Goal: Information Seeking & Learning: Compare options

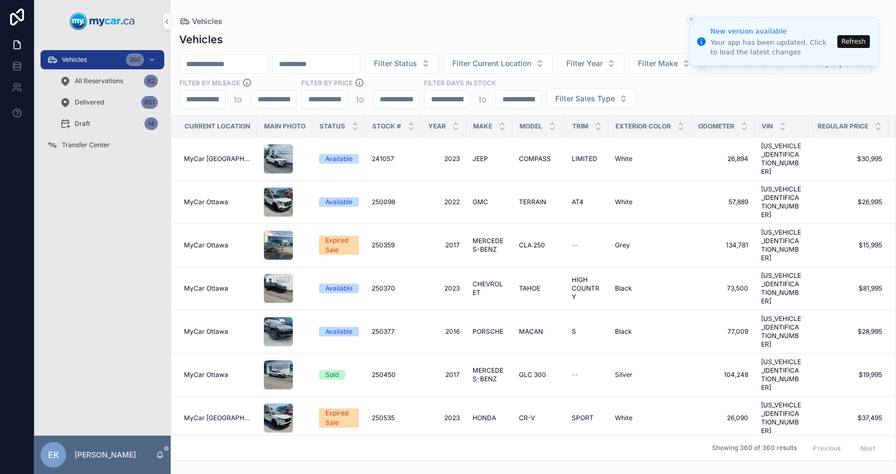
click at [856, 41] on button "Refresh" at bounding box center [854, 41] width 33 height 13
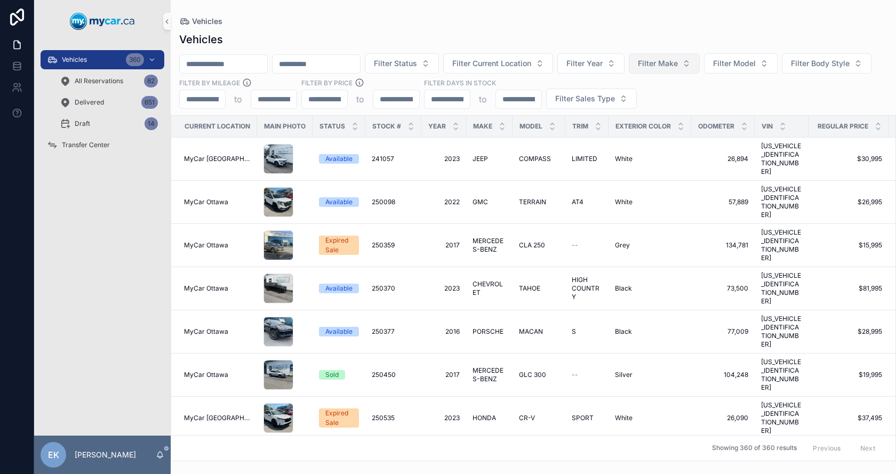
click at [678, 63] on span "Filter Make" at bounding box center [658, 63] width 40 height 11
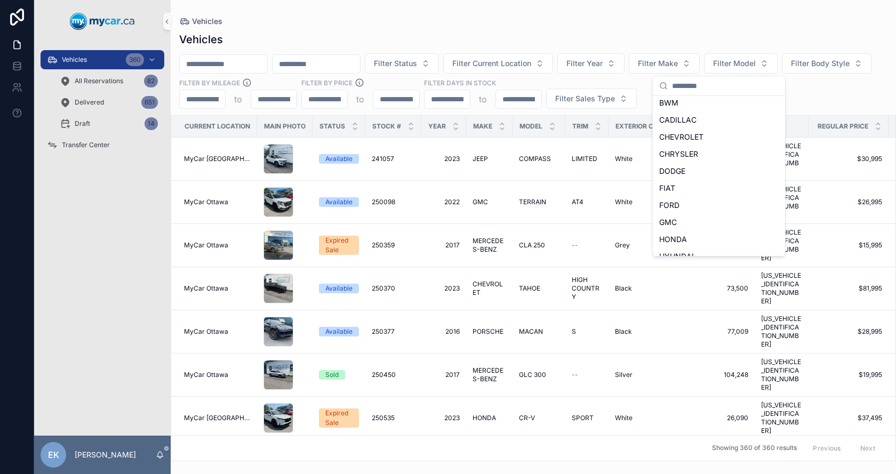
scroll to position [107, 0]
click at [673, 222] on span "GMC" at bounding box center [668, 222] width 18 height 11
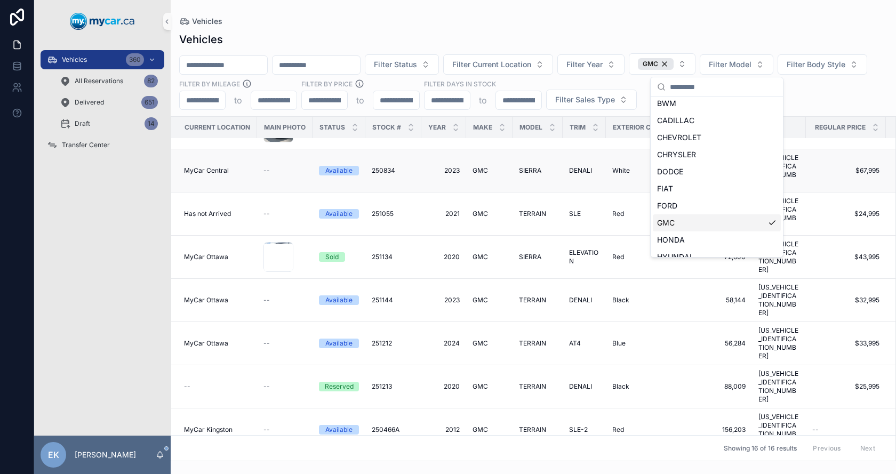
scroll to position [206, 0]
click at [865, 35] on div "Vehicles" at bounding box center [533, 39] width 709 height 15
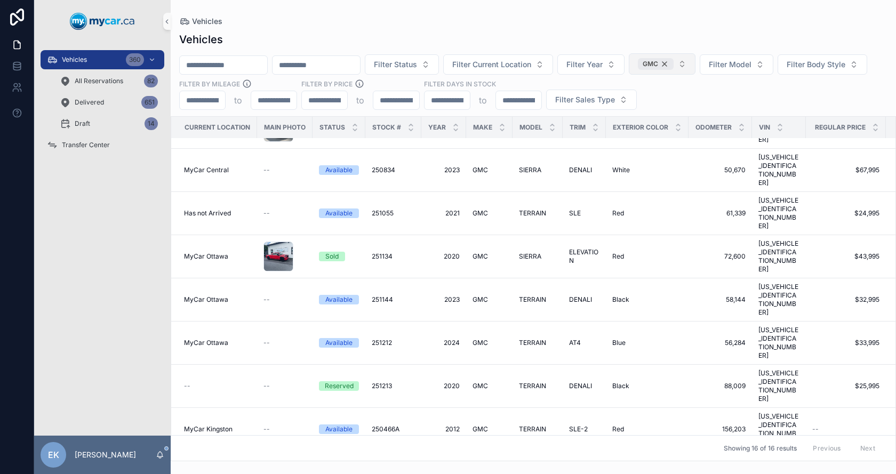
click at [674, 62] on div "GMC" at bounding box center [656, 64] width 36 height 12
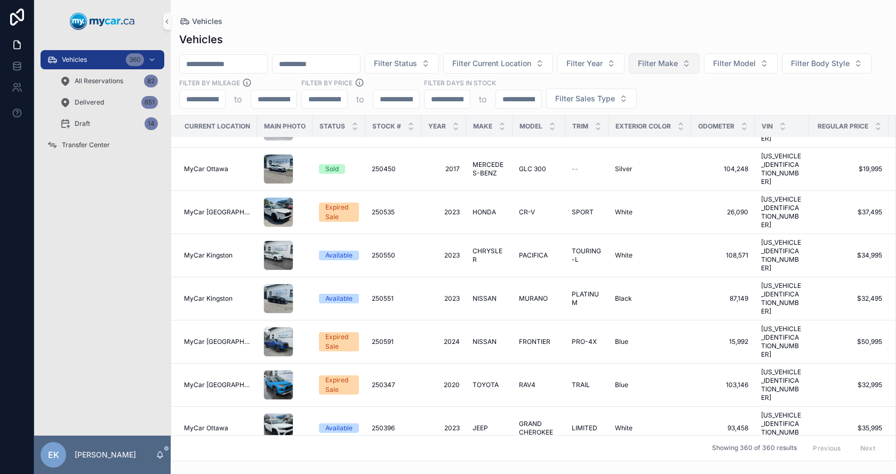
scroll to position [219, 0]
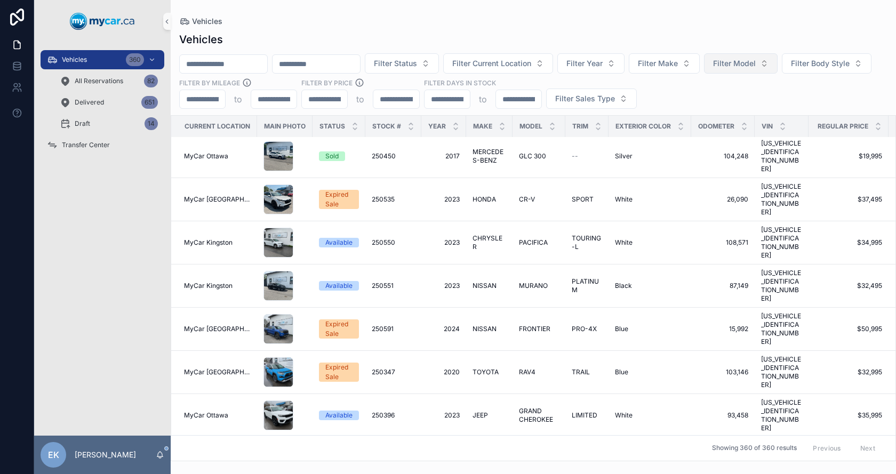
click at [756, 67] on span "Filter Model" at bounding box center [734, 63] width 43 height 11
type input "***"
click at [760, 107] on span "MALIBU" at bounding box center [749, 106] width 29 height 11
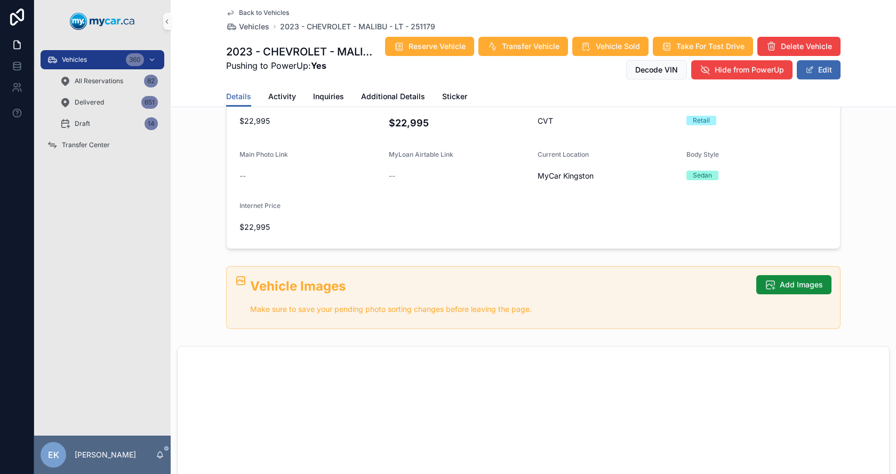
scroll to position [267, 0]
click at [824, 65] on button "Edit" at bounding box center [819, 69] width 44 height 19
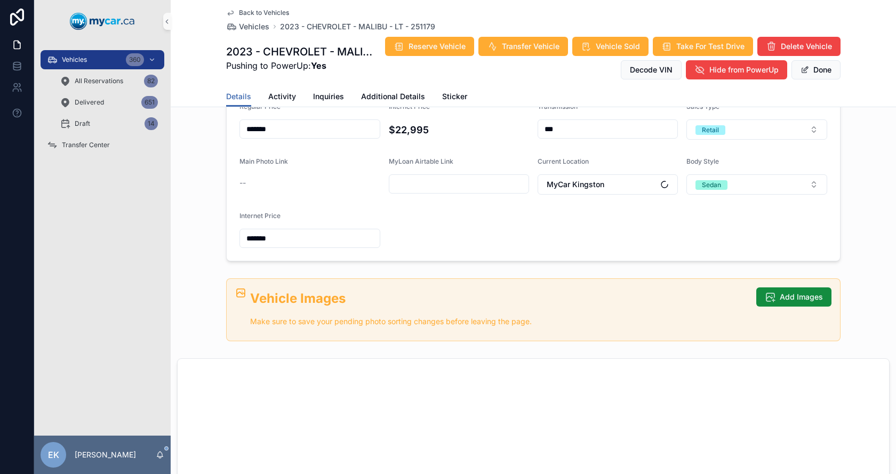
scroll to position [269, 0]
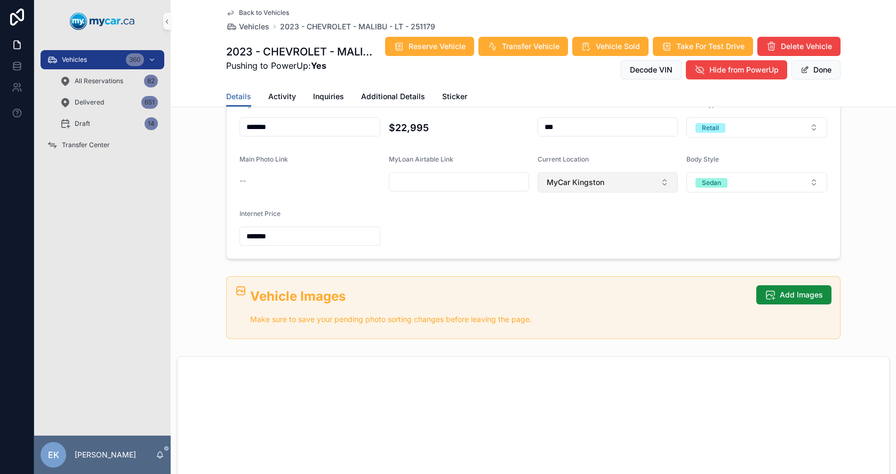
click at [633, 185] on button "MyCar Kingston" at bounding box center [608, 182] width 140 height 20
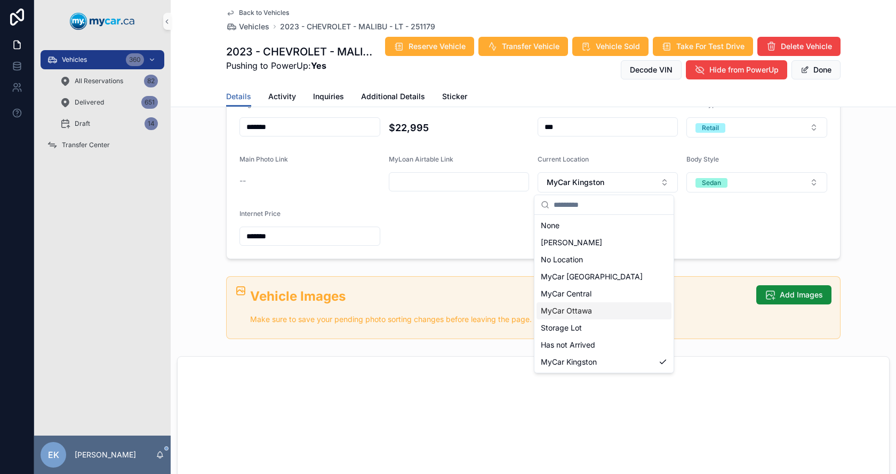
click at [568, 309] on span "MyCar Ottawa" at bounding box center [566, 311] width 51 height 11
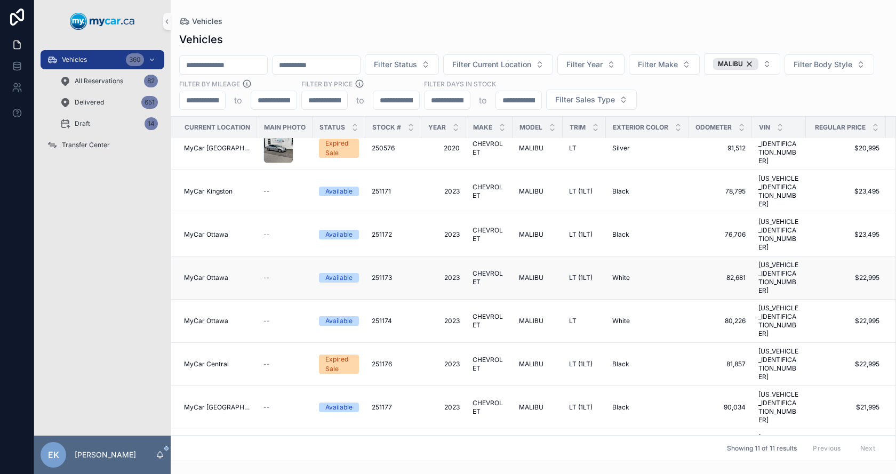
scroll to position [15, 0]
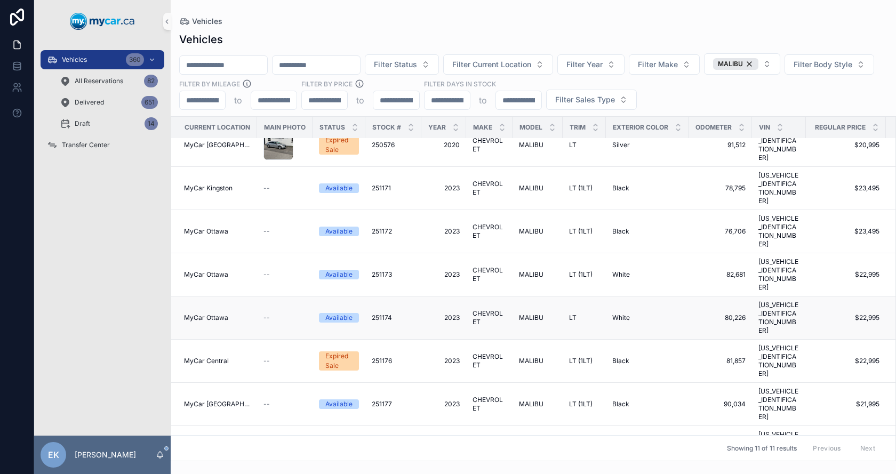
click at [385, 314] on span "251174" at bounding box center [382, 318] width 20 height 9
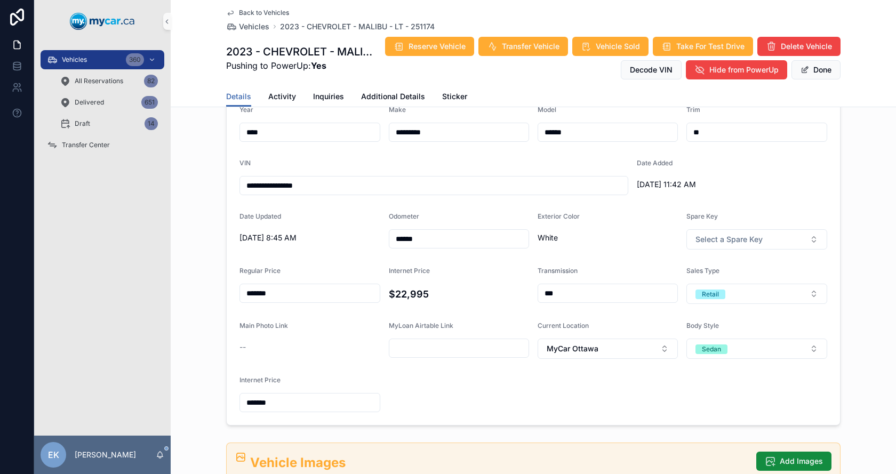
scroll to position [107, 0]
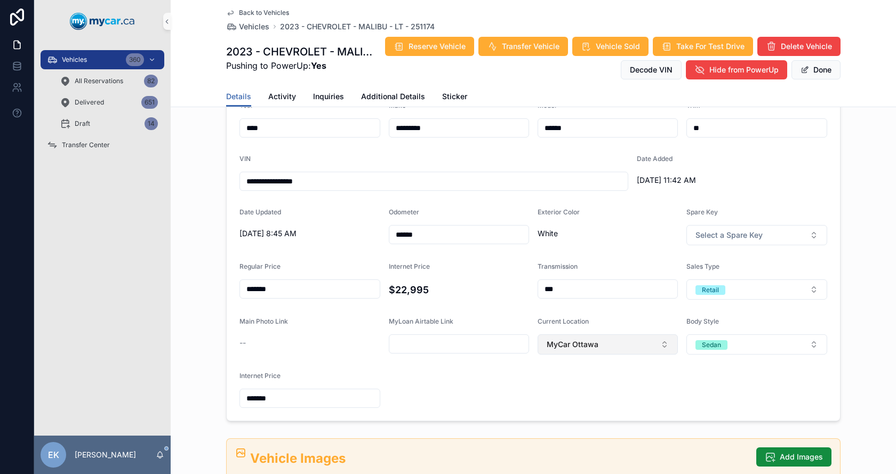
click at [649, 347] on button "MyCar Ottawa" at bounding box center [608, 345] width 140 height 20
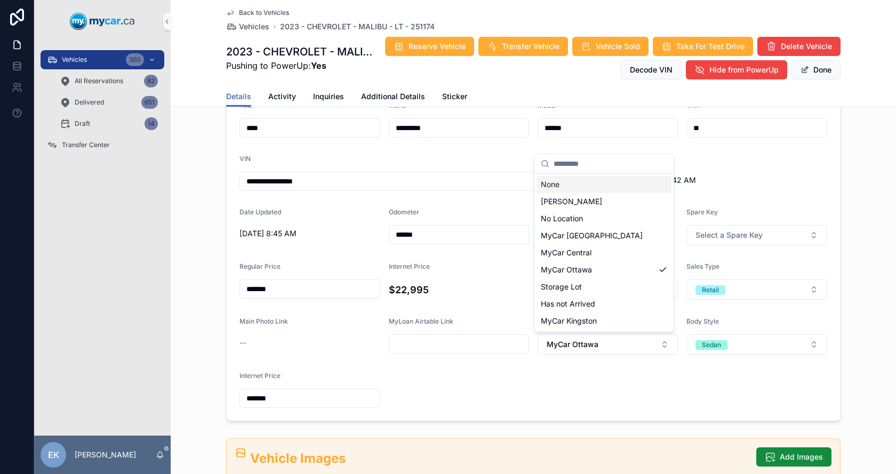
click at [595, 189] on div "None" at bounding box center [604, 184] width 135 height 17
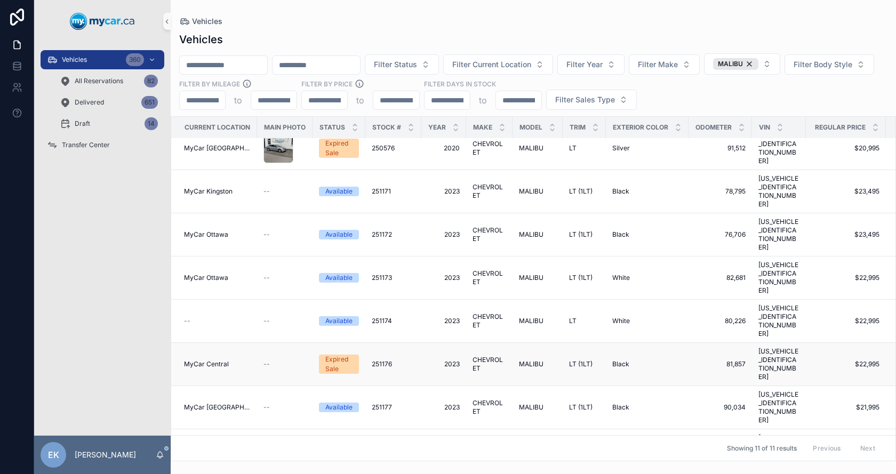
scroll to position [15, 0]
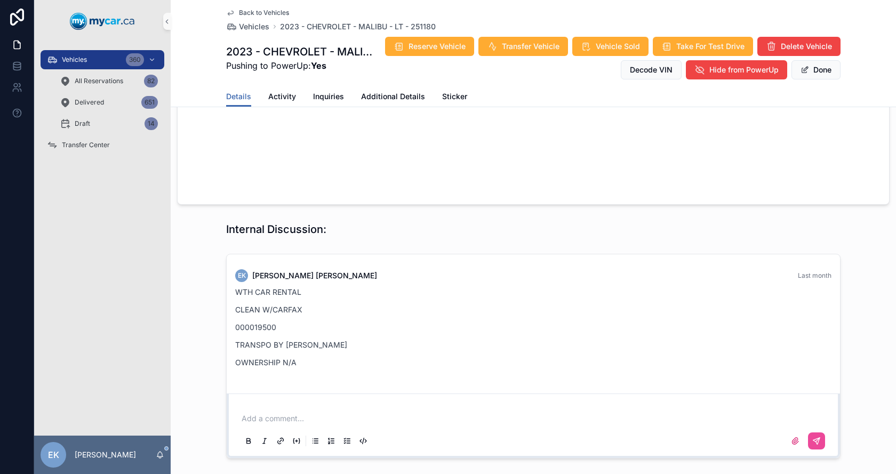
scroll to position [961, 0]
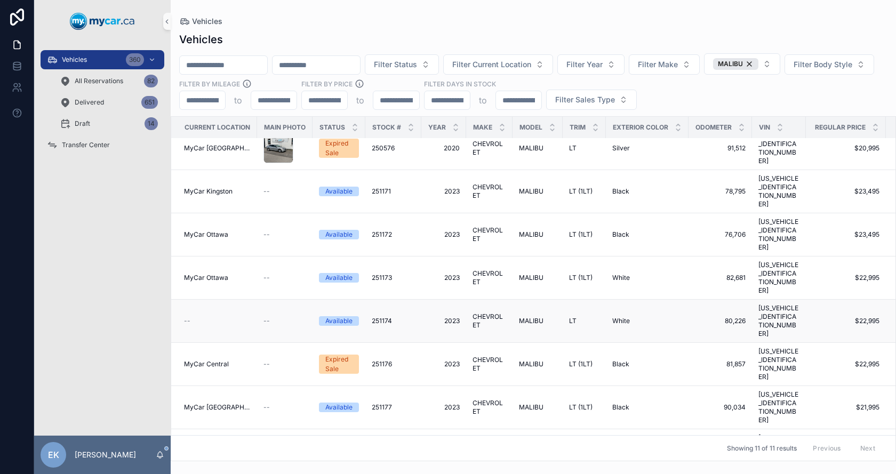
scroll to position [15, 0]
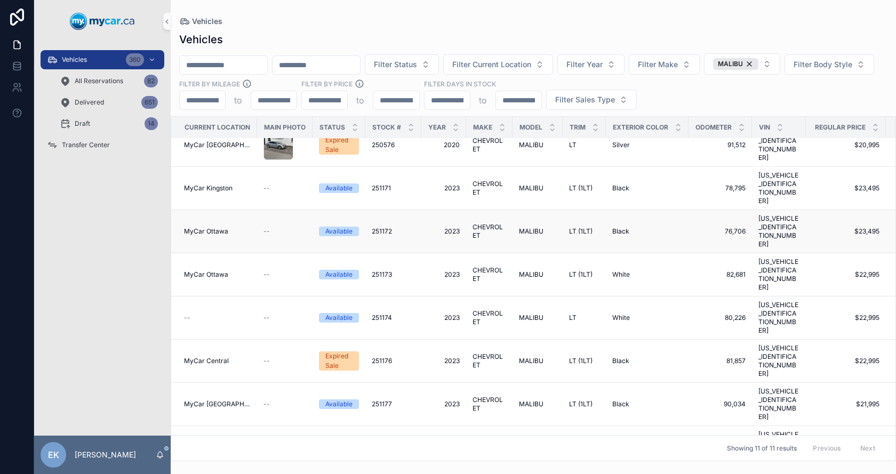
click at [213, 227] on span "MyCar Ottawa" at bounding box center [206, 231] width 44 height 9
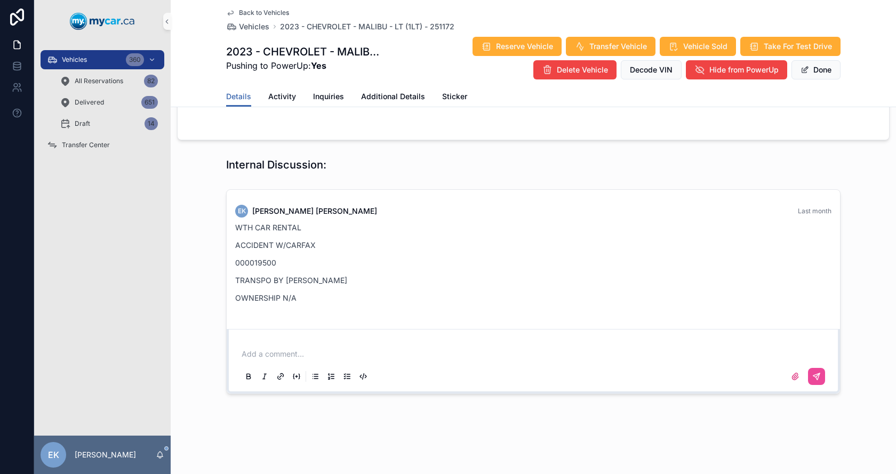
scroll to position [961, 0]
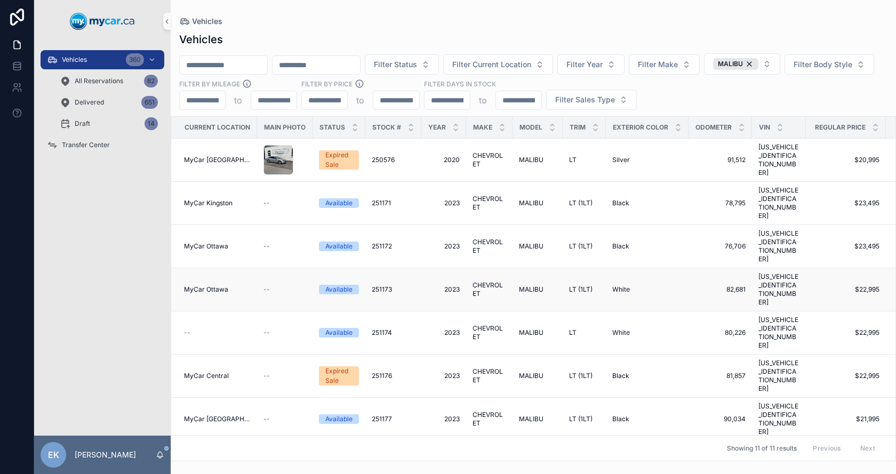
click at [203, 285] on span "MyCar Ottawa" at bounding box center [206, 289] width 44 height 9
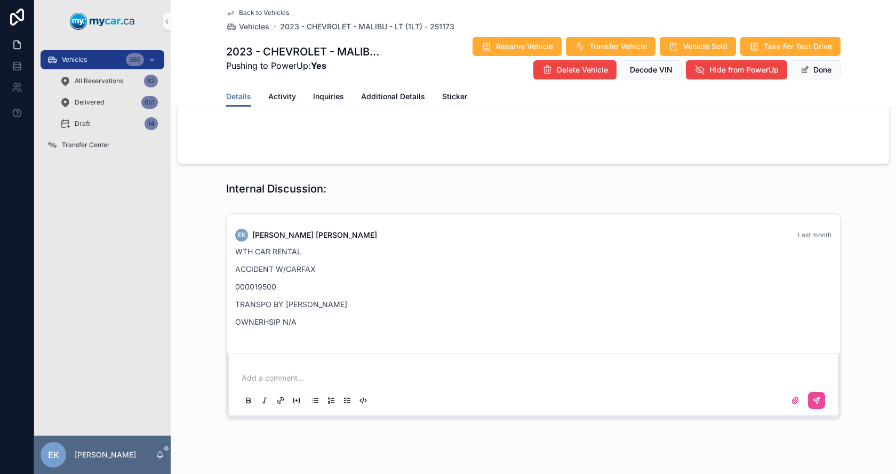
scroll to position [961, 0]
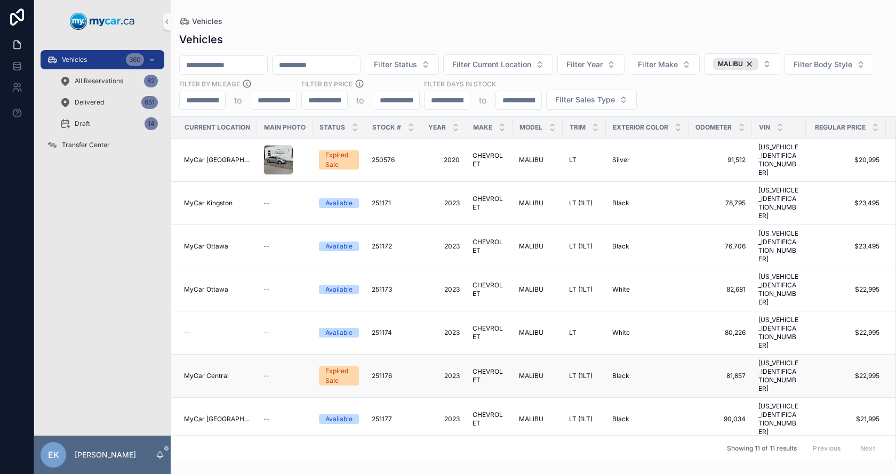
click at [197, 372] on span "MyCar Central" at bounding box center [206, 376] width 45 height 9
click at [196, 415] on span "MyCar [GEOGRAPHIC_DATA]" at bounding box center [217, 419] width 67 height 9
click at [215, 458] on span "MyCar Ottawa" at bounding box center [206, 462] width 44 height 9
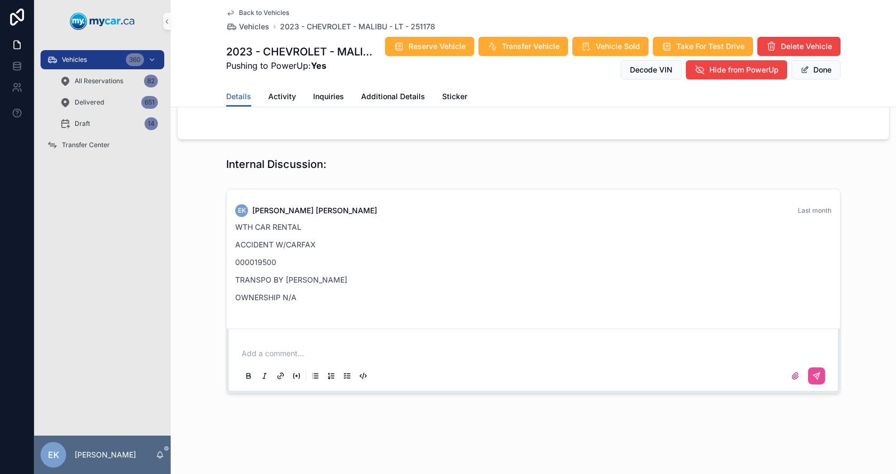
scroll to position [961, 0]
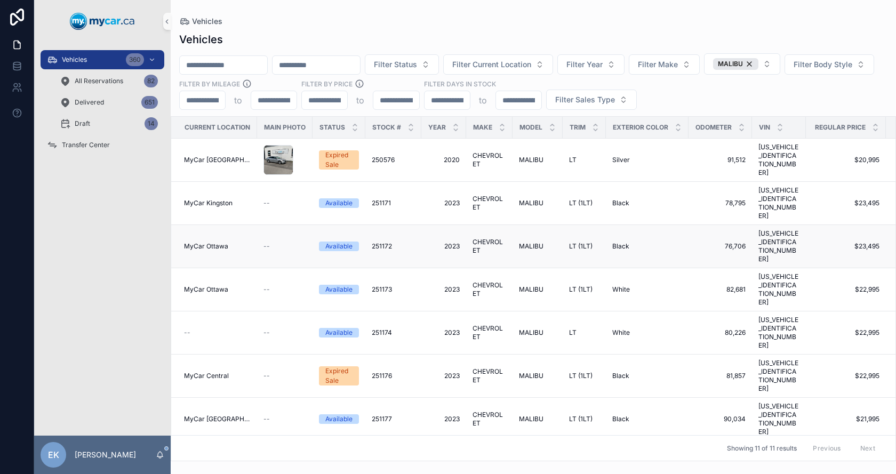
scroll to position [15, 0]
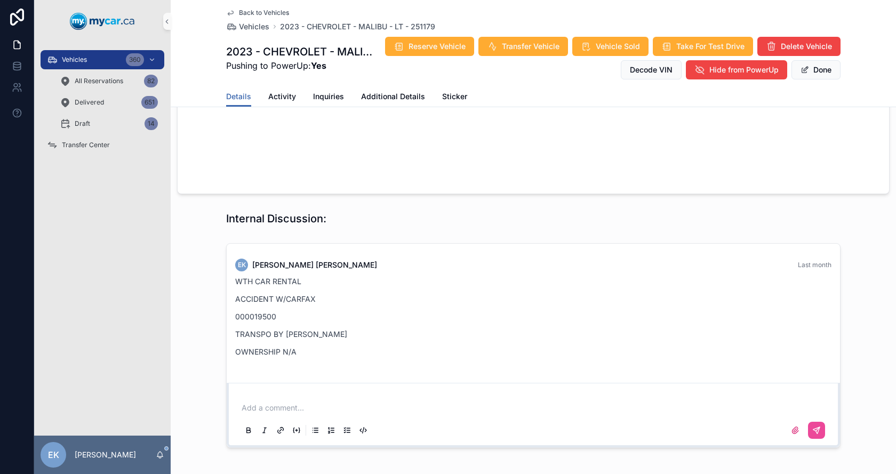
scroll to position [961, 0]
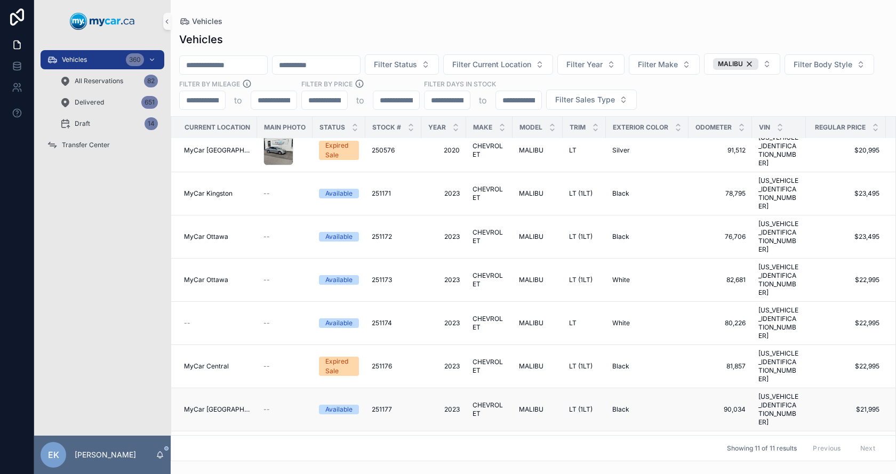
scroll to position [15, 0]
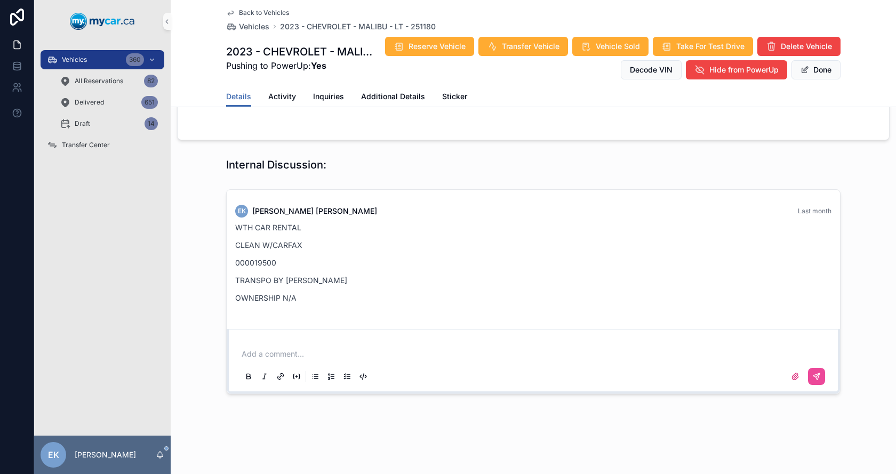
scroll to position [961, 0]
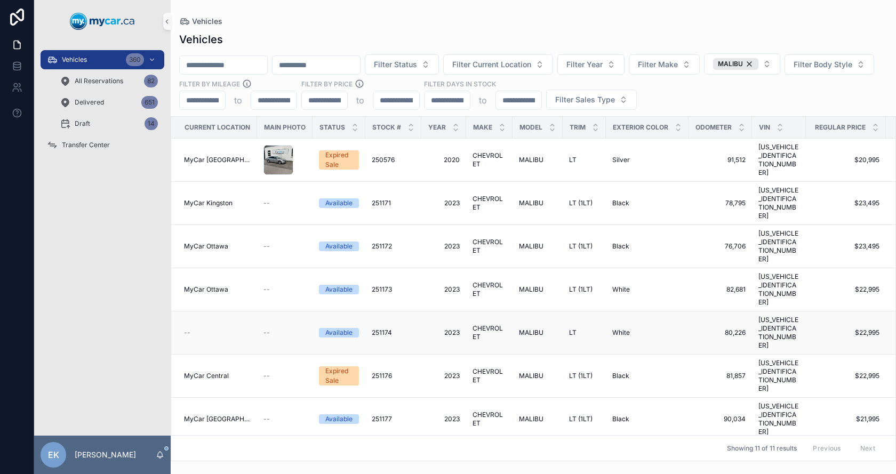
scroll to position [15, 0]
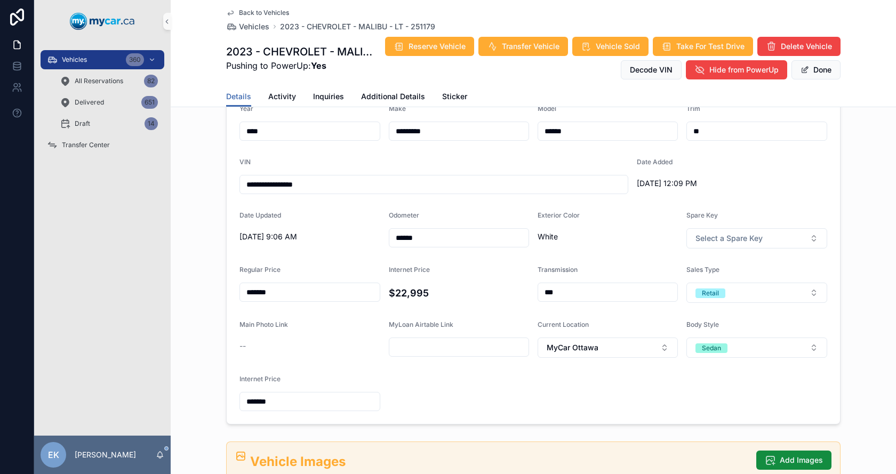
scroll to position [107, 0]
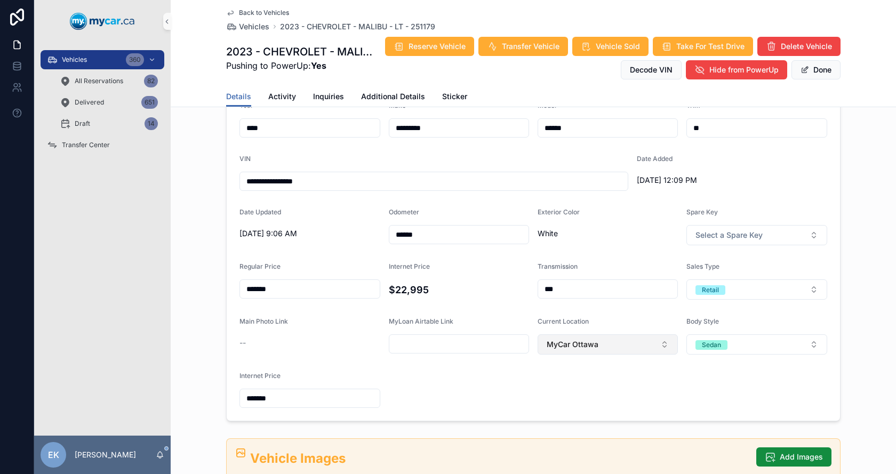
click at [623, 351] on button "MyCar Ottawa" at bounding box center [608, 345] width 140 height 20
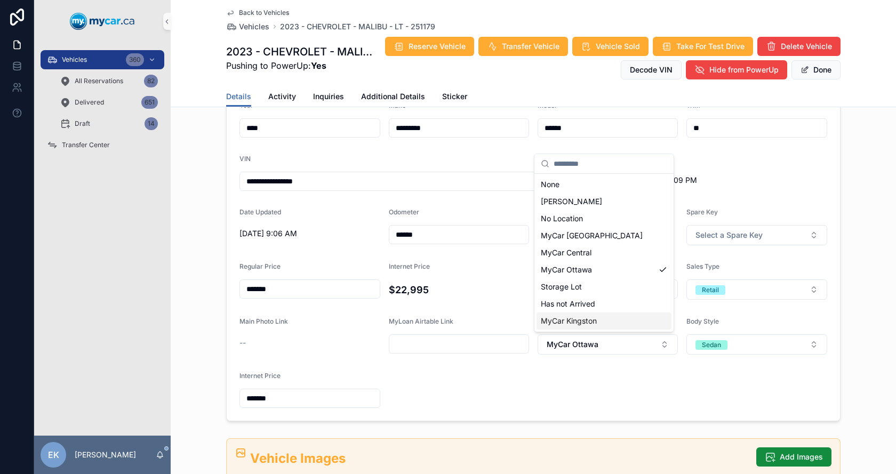
click at [589, 320] on span "MyCar Kingston" at bounding box center [569, 321] width 56 height 11
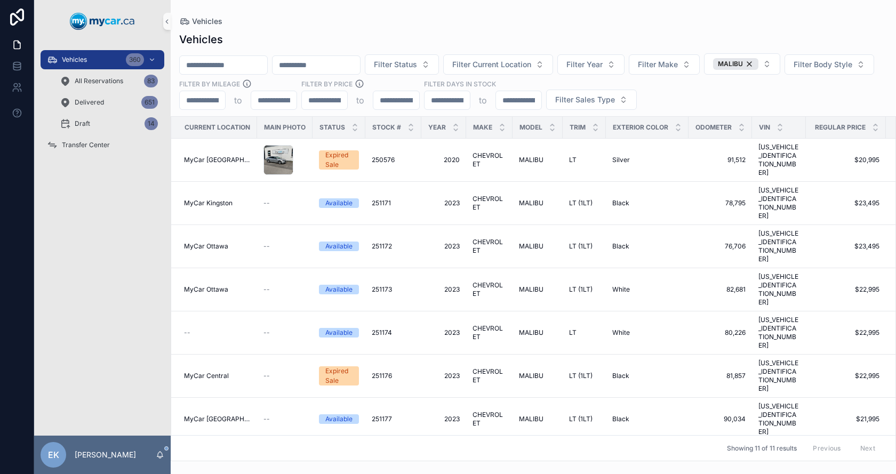
scroll to position [15, 0]
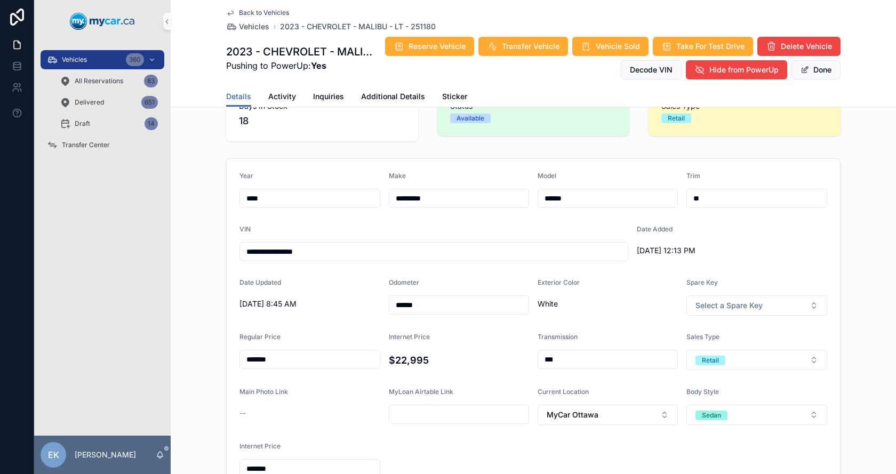
scroll to position [107, 0]
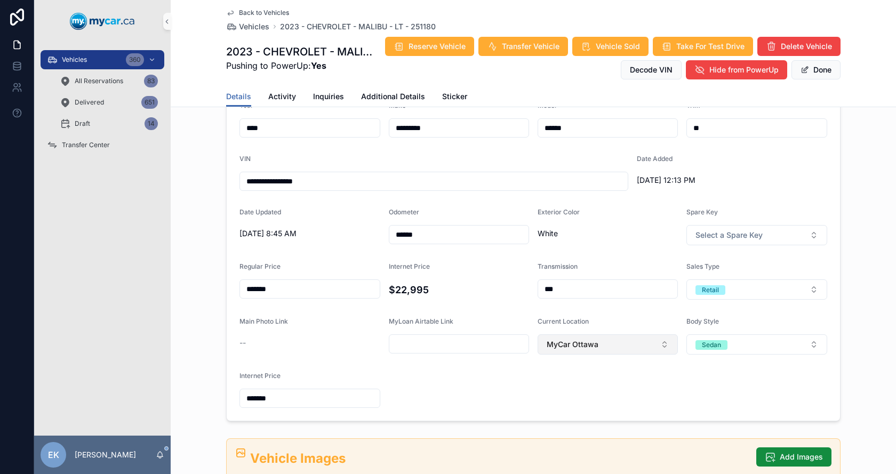
click at [615, 351] on button "MyCar Ottawa" at bounding box center [608, 345] width 140 height 20
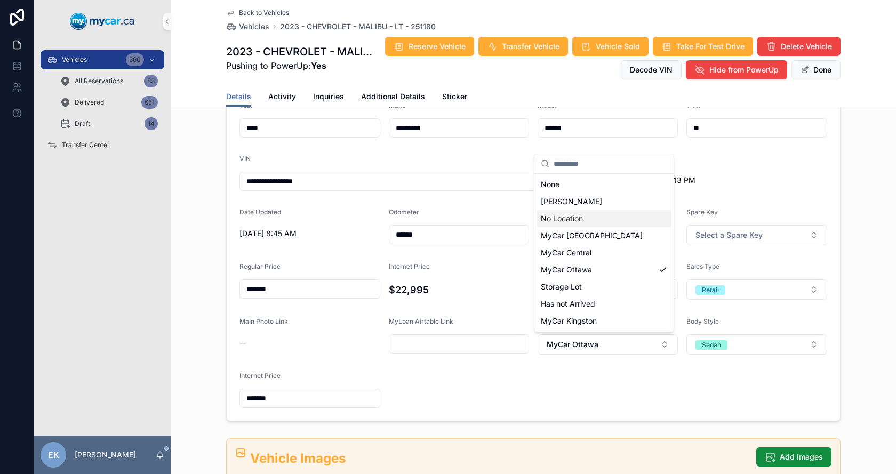
click at [564, 220] on span "No Location" at bounding box center [562, 218] width 42 height 11
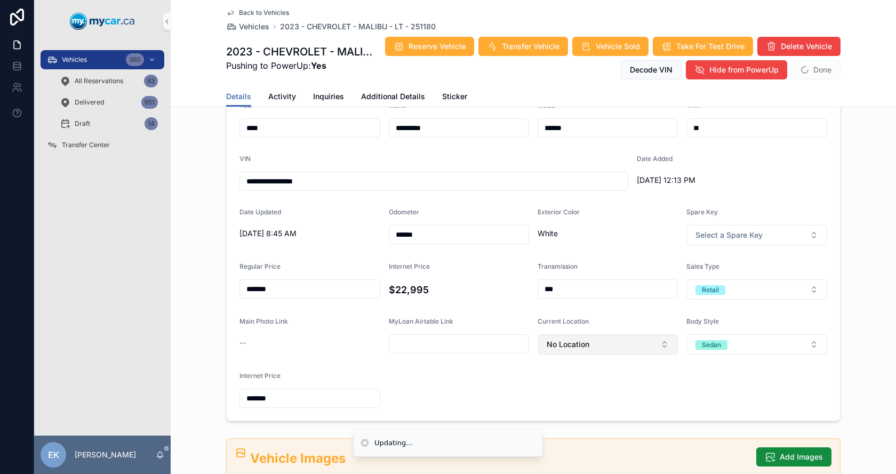
click at [565, 348] on span "No Location" at bounding box center [568, 344] width 43 height 11
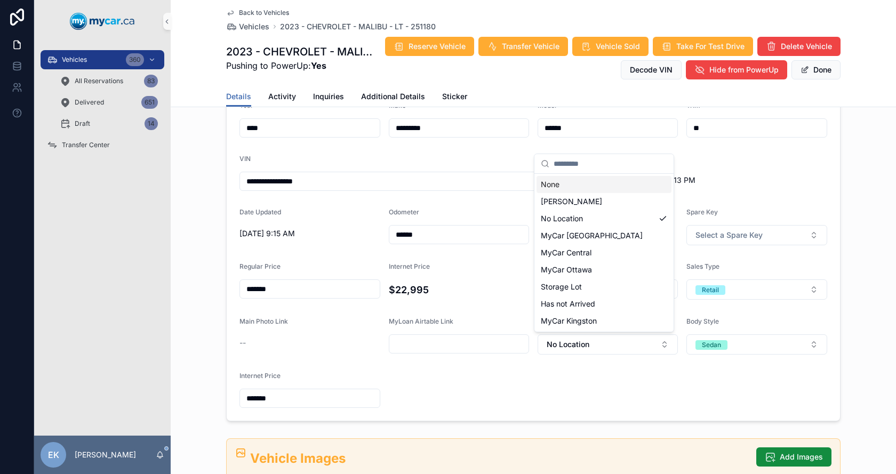
click at [561, 181] on div "None" at bounding box center [604, 184] width 135 height 17
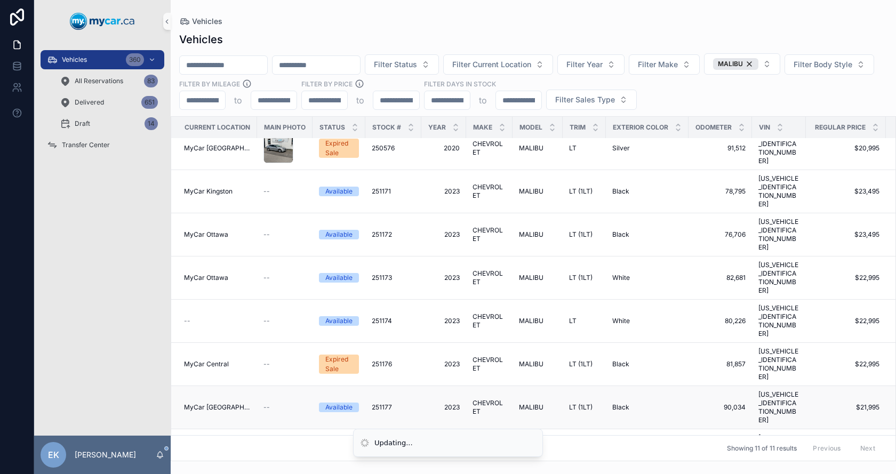
scroll to position [15, 0]
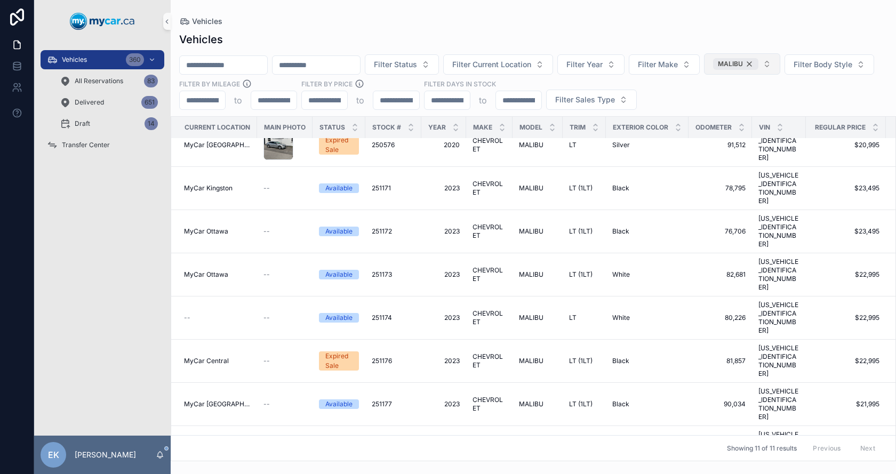
click at [759, 65] on div "MALIBU" at bounding box center [735, 64] width 45 height 12
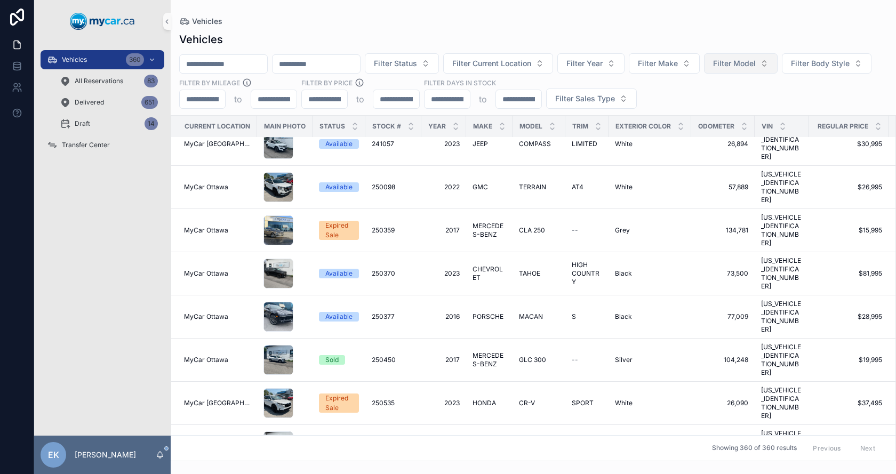
click at [355, 36] on div "Vehicles" at bounding box center [533, 39] width 709 height 15
click at [255, 63] on input "scrollable content" at bounding box center [224, 64] width 88 height 15
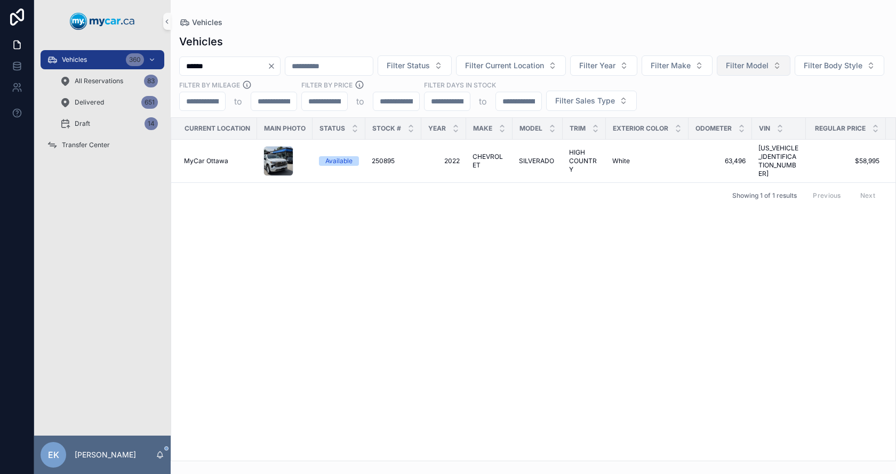
type input "******"
click at [274, 67] on icon "Clear" at bounding box center [271, 66] width 4 height 4
click at [254, 66] on input "******" at bounding box center [224, 66] width 88 height 15
type input "******"
